Goal: Information Seeking & Learning: Learn about a topic

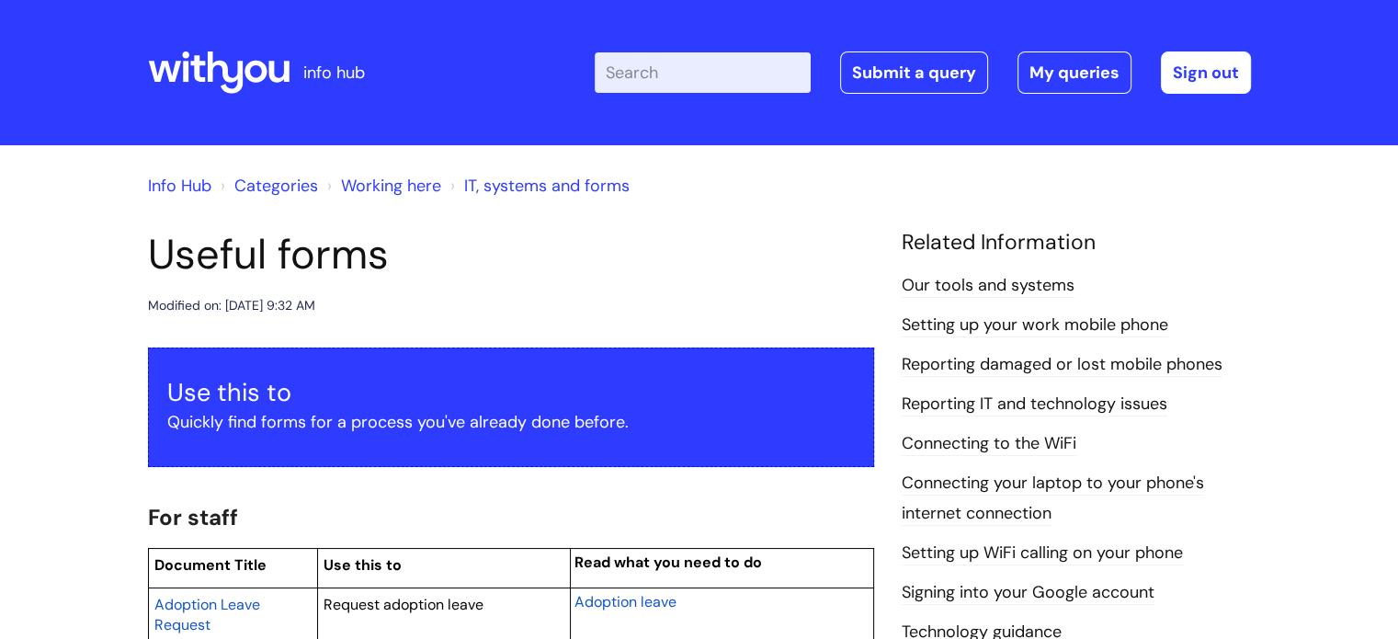
click at [768, 62] on input "Enter your search term here..." at bounding box center [703, 72] width 216 height 40
type input "probation"
click button "Search" at bounding box center [0, 0] width 0 height 0
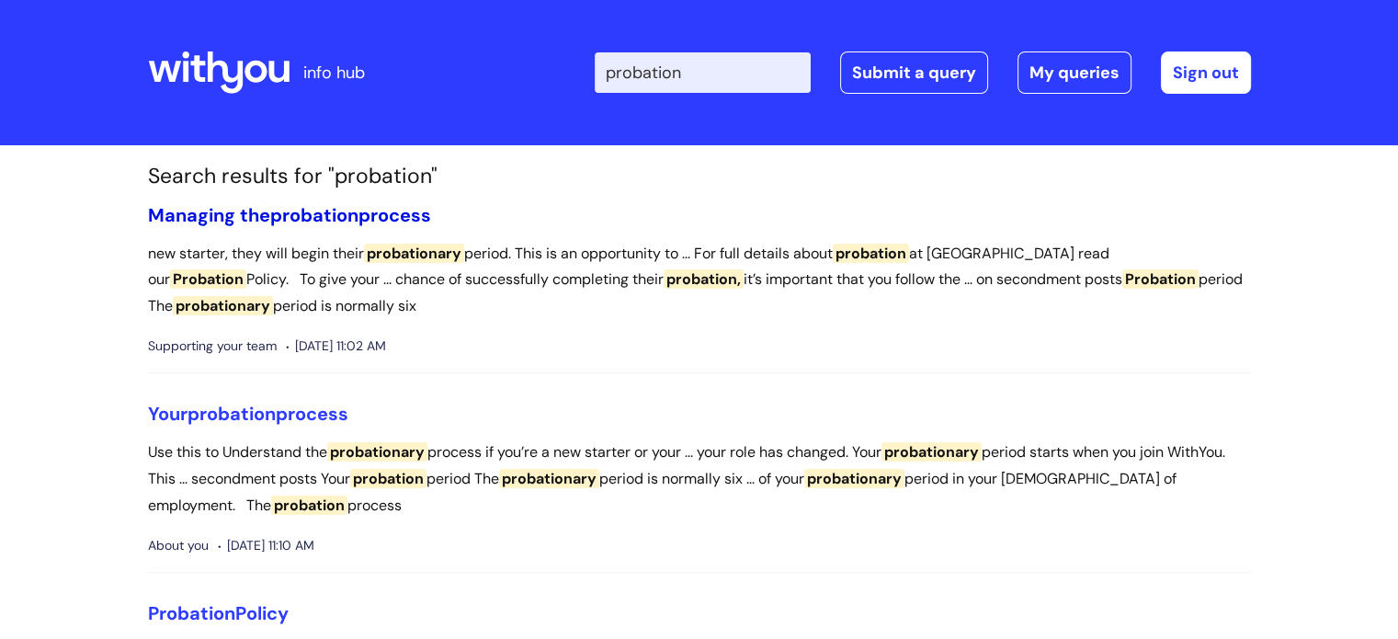
click at [321, 212] on span "probation" at bounding box center [314, 215] width 88 height 24
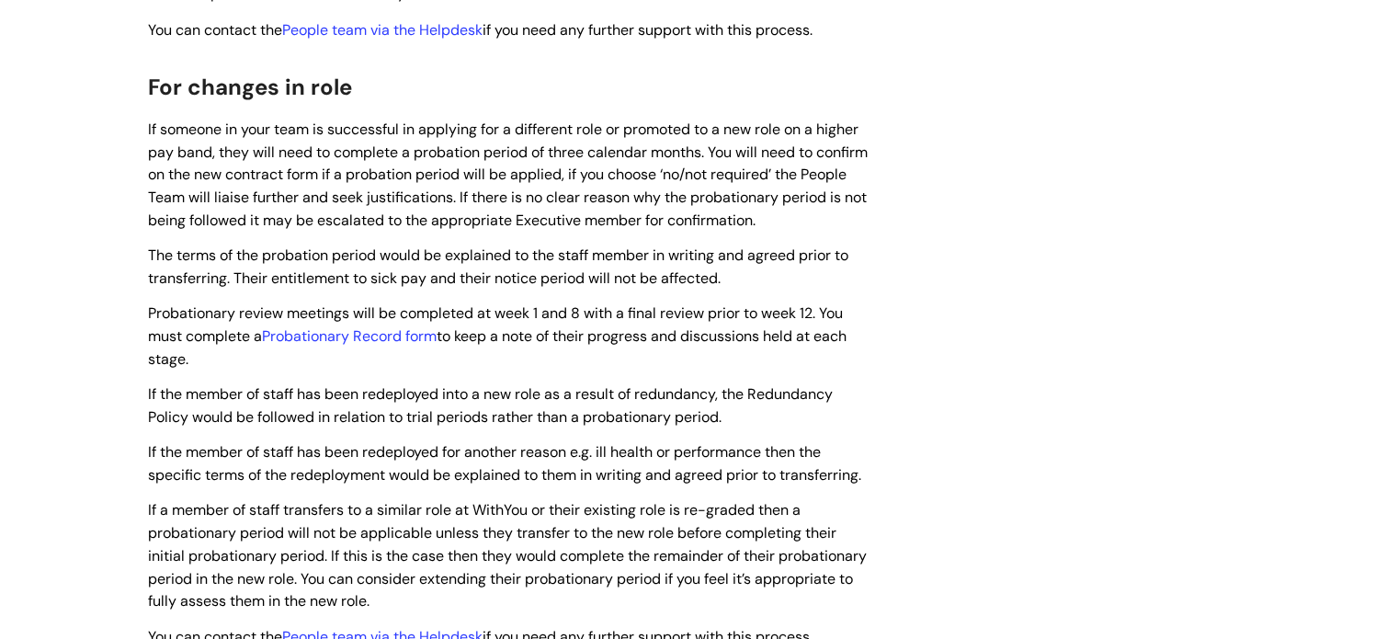
scroll to position [2261, 0]
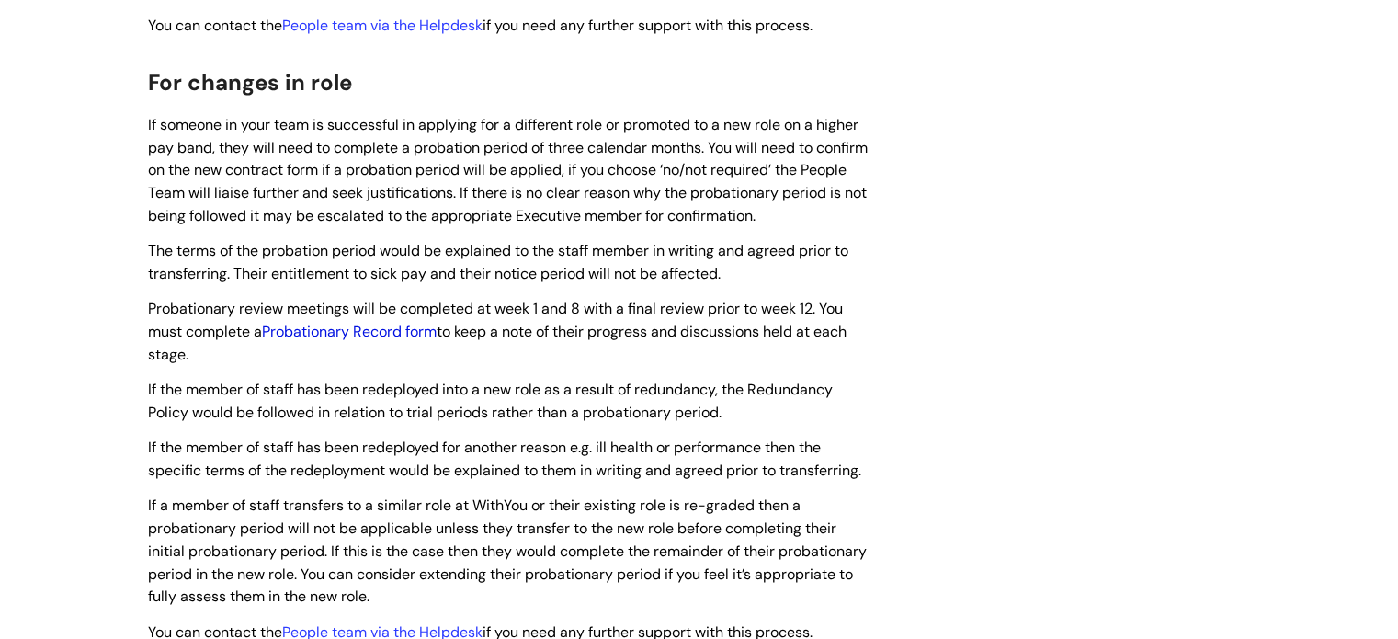
click at [358, 341] on link "Probationary Record form" at bounding box center [349, 331] width 175 height 19
